Goal: Information Seeking & Learning: Learn about a topic

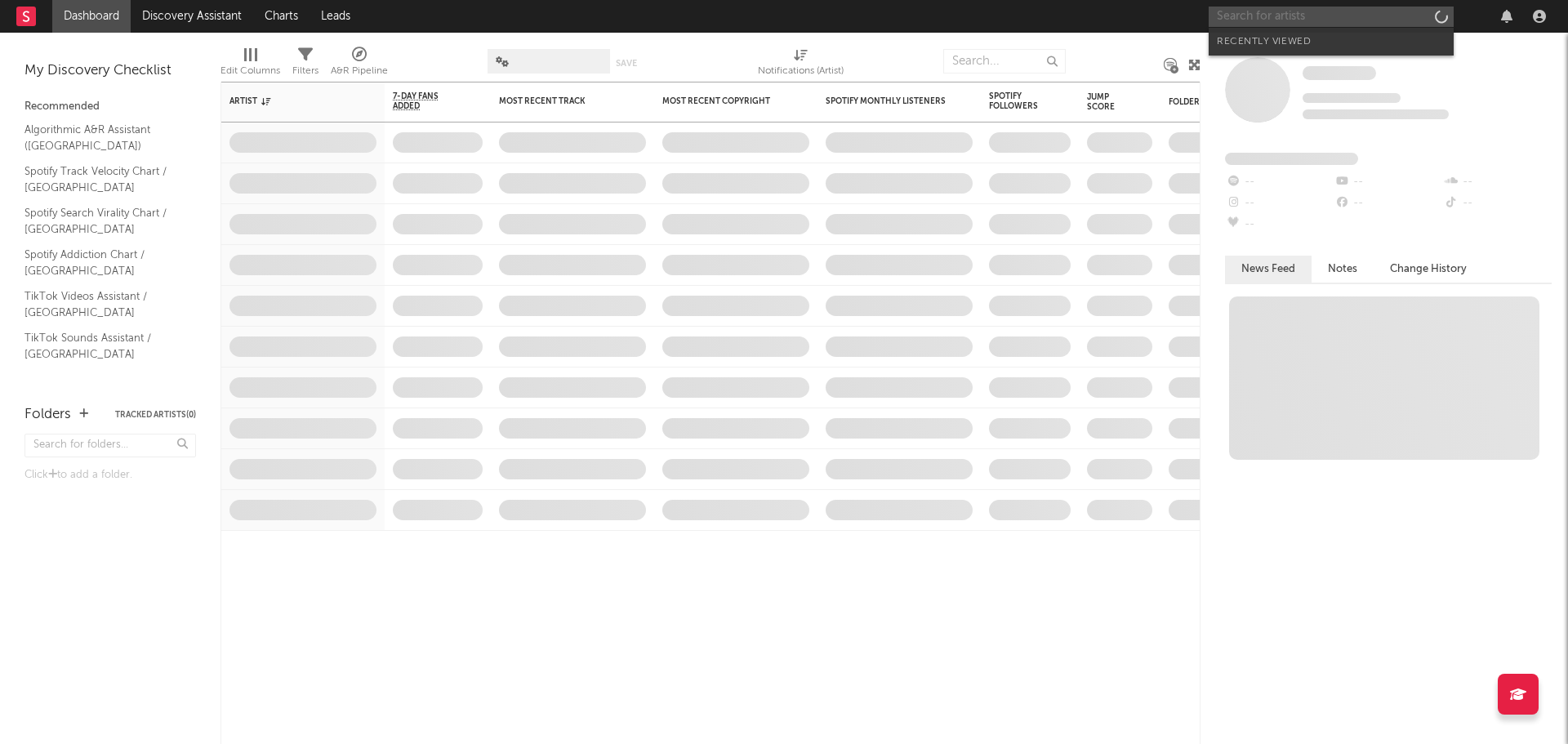
click at [1277, 22] on input "text" at bounding box center [1330, 17] width 245 height 21
paste input "[PERSON_NAME]"
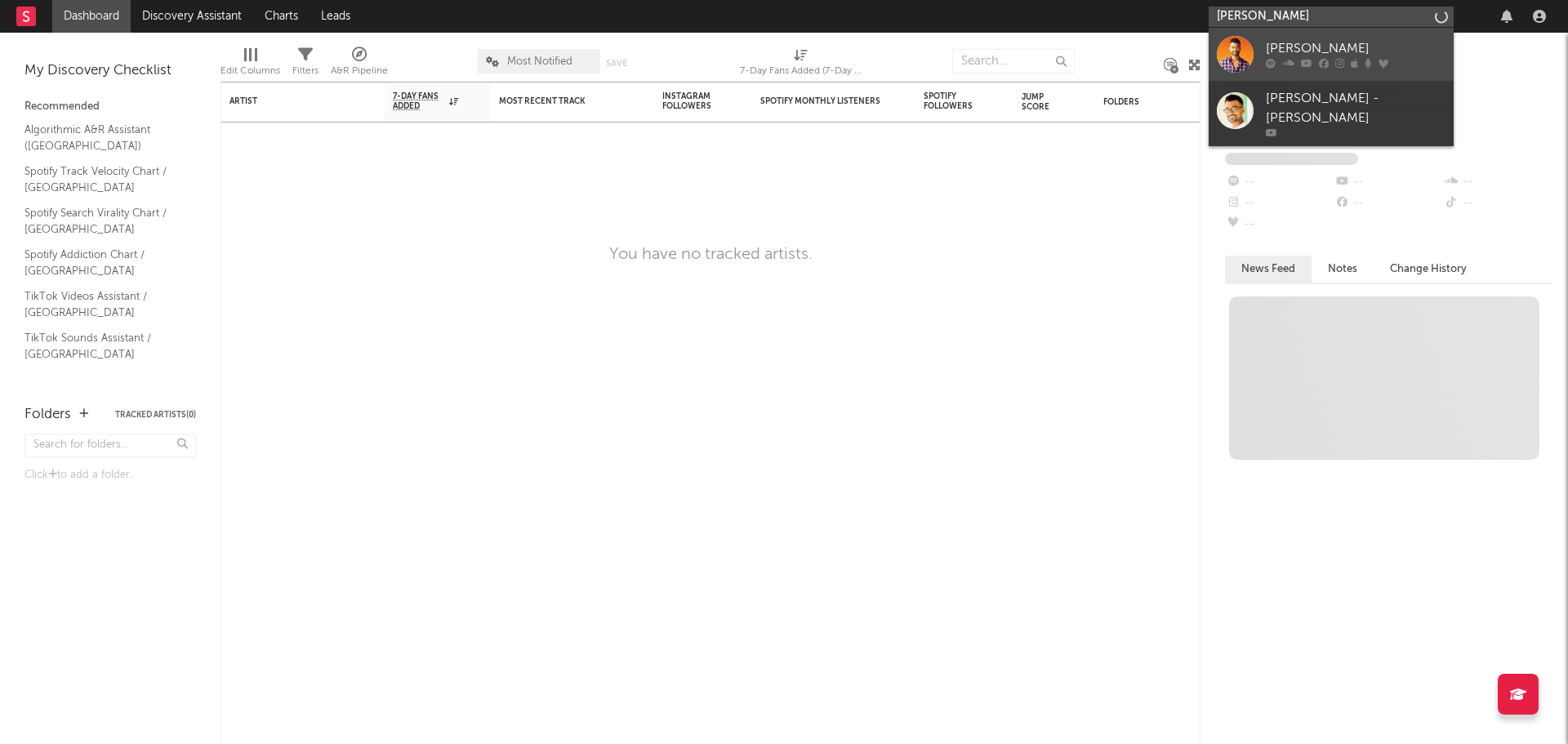
type input "[PERSON_NAME]"
click at [1317, 51] on div "[PERSON_NAME]" at bounding box center [1355, 49] width 179 height 20
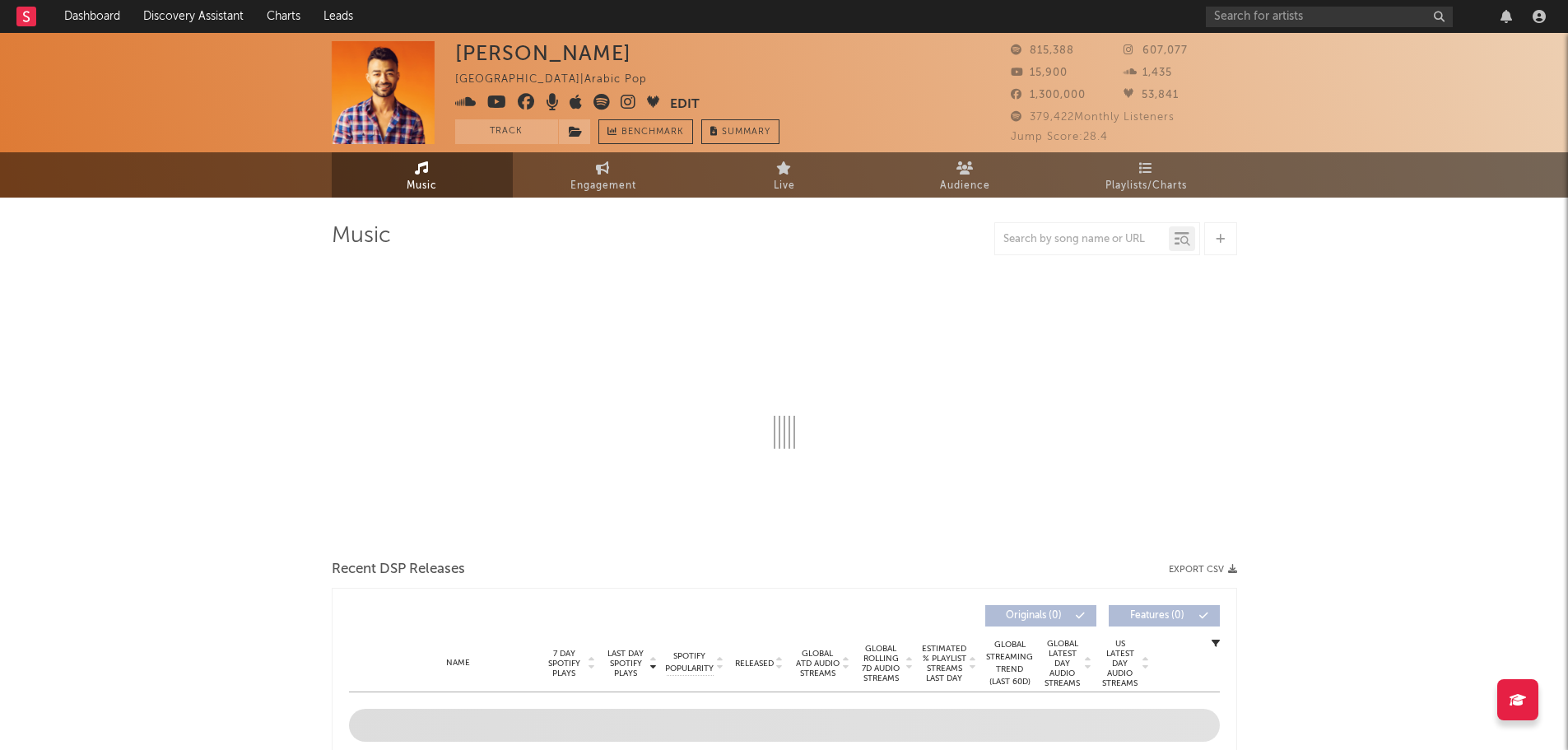
select select "6m"
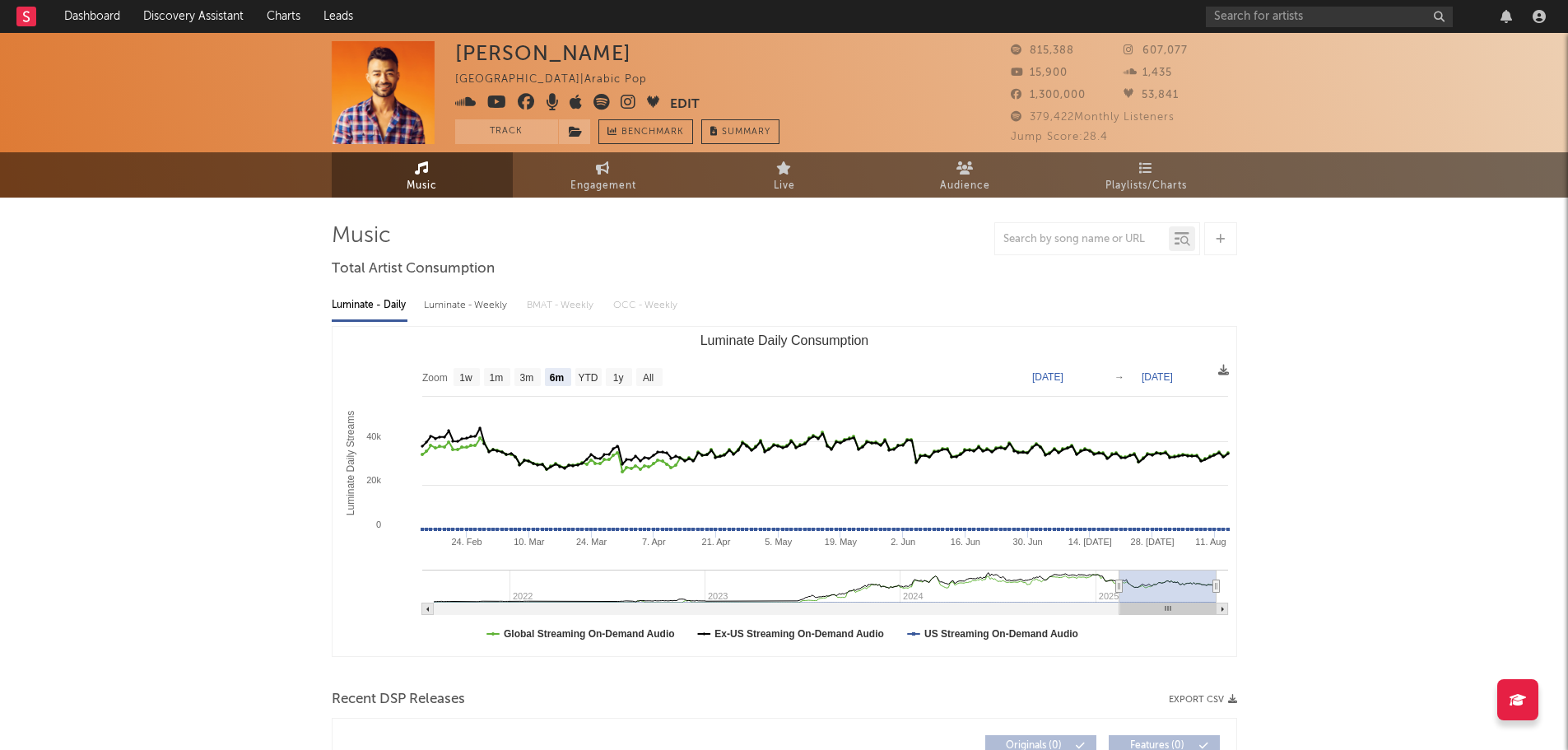
click at [1092, 136] on span "Jump Score: 28.4" at bounding box center [1059, 136] width 98 height 10
copy span "28.4"
click at [601, 104] on icon at bounding box center [601, 101] width 16 height 16
